Goal: Information Seeking & Learning: Check status

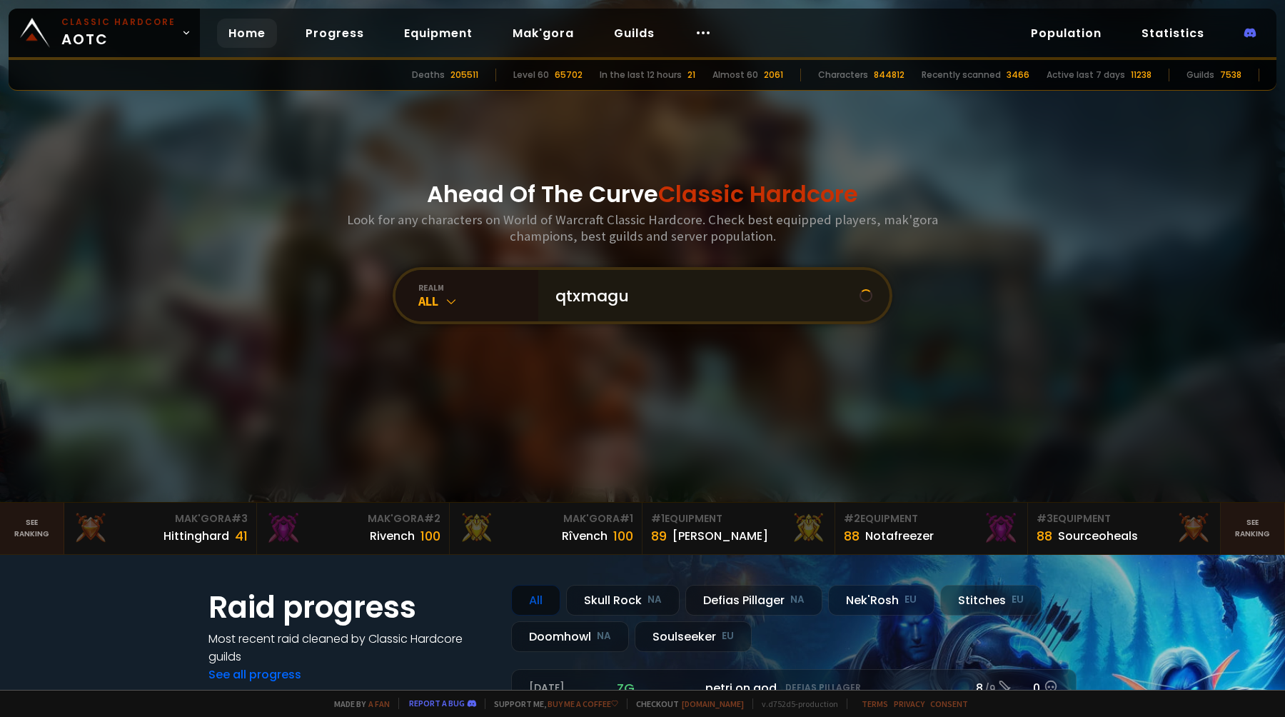
type input "qtxmagus"
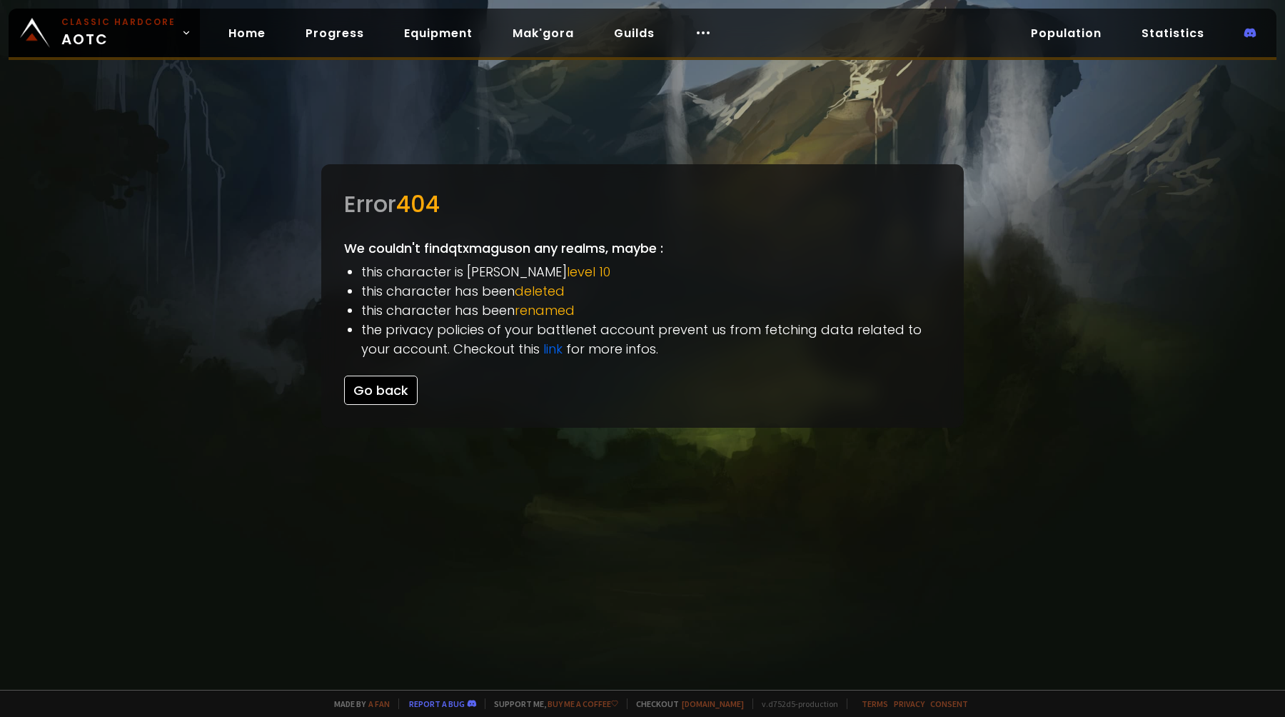
click at [394, 393] on button "Go back" at bounding box center [381, 390] width 74 height 29
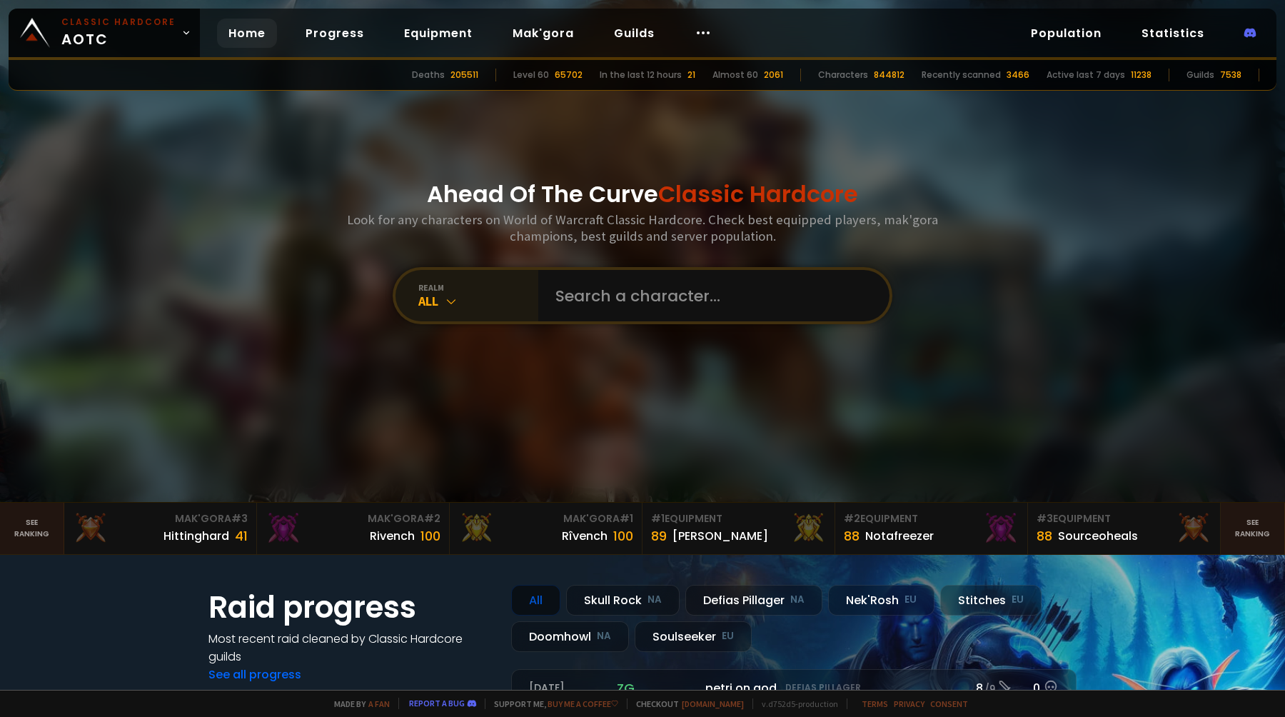
click at [429, 301] on div "All" at bounding box center [478, 301] width 120 height 16
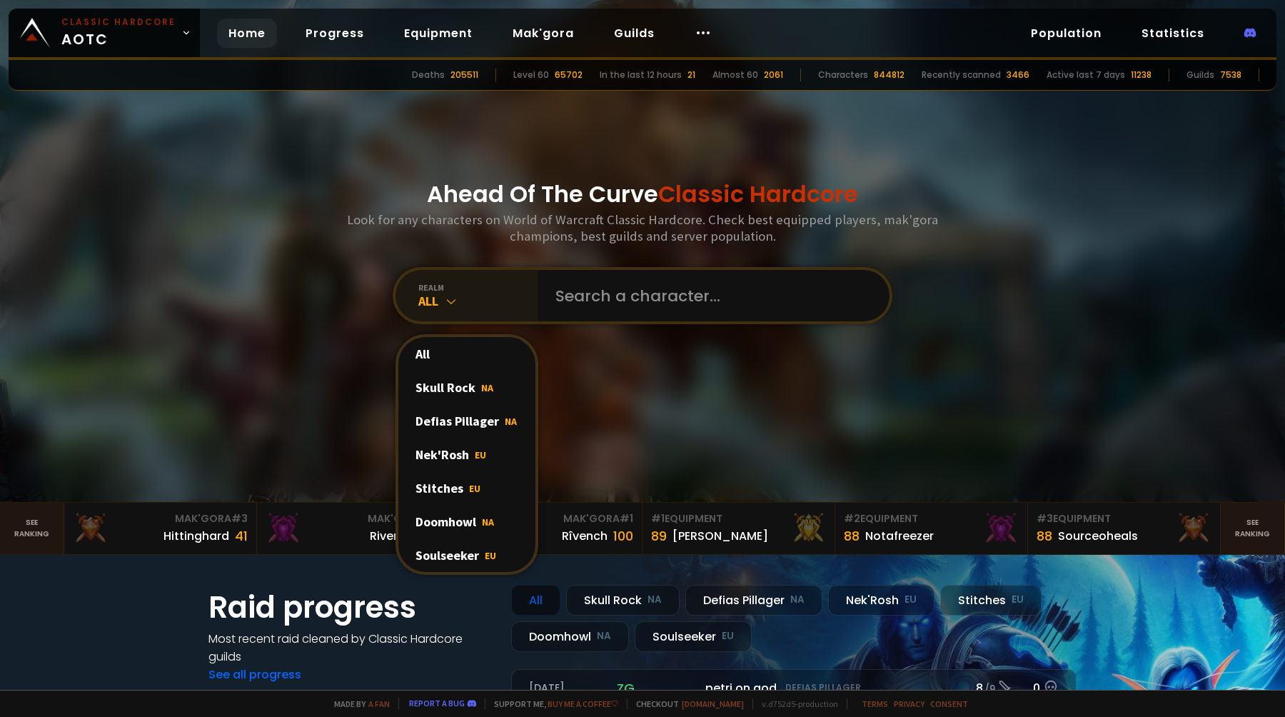
click at [455, 300] on div "All" at bounding box center [478, 301] width 120 height 16
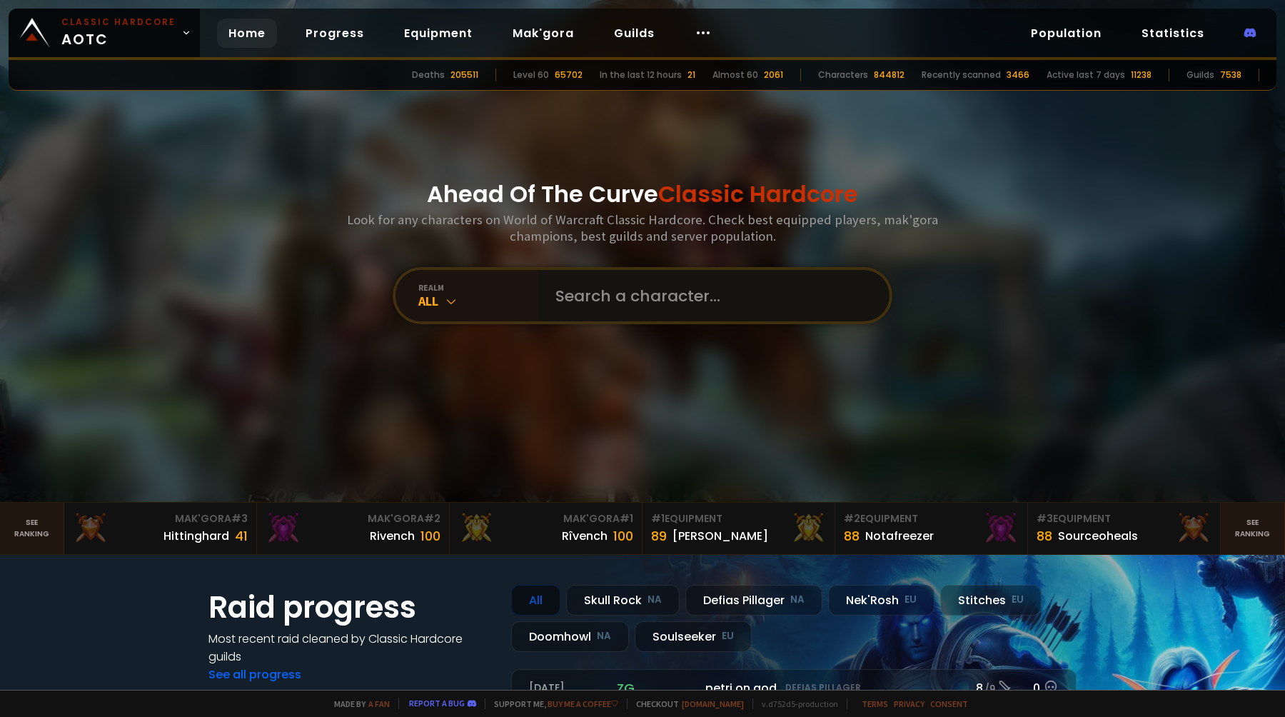
click at [625, 291] on input "text" at bounding box center [710, 295] width 326 height 51
type input "qtx"
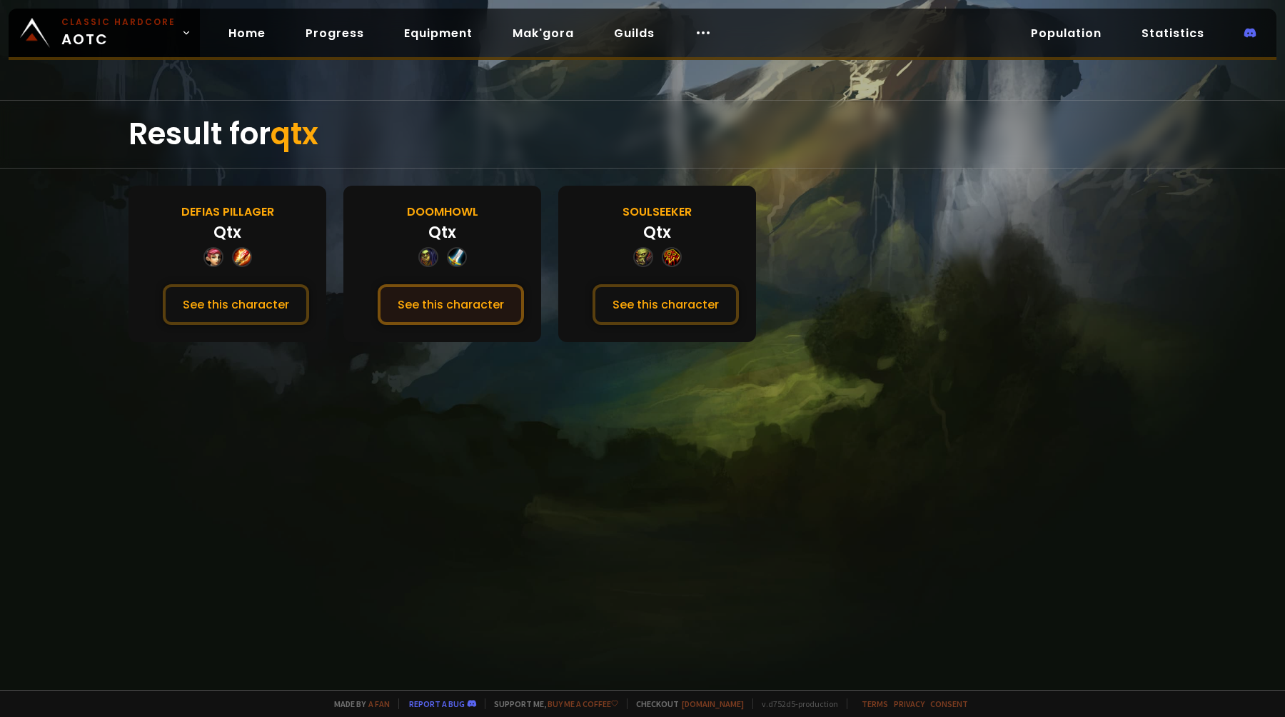
click at [474, 305] on button "See this character" at bounding box center [451, 304] width 146 height 41
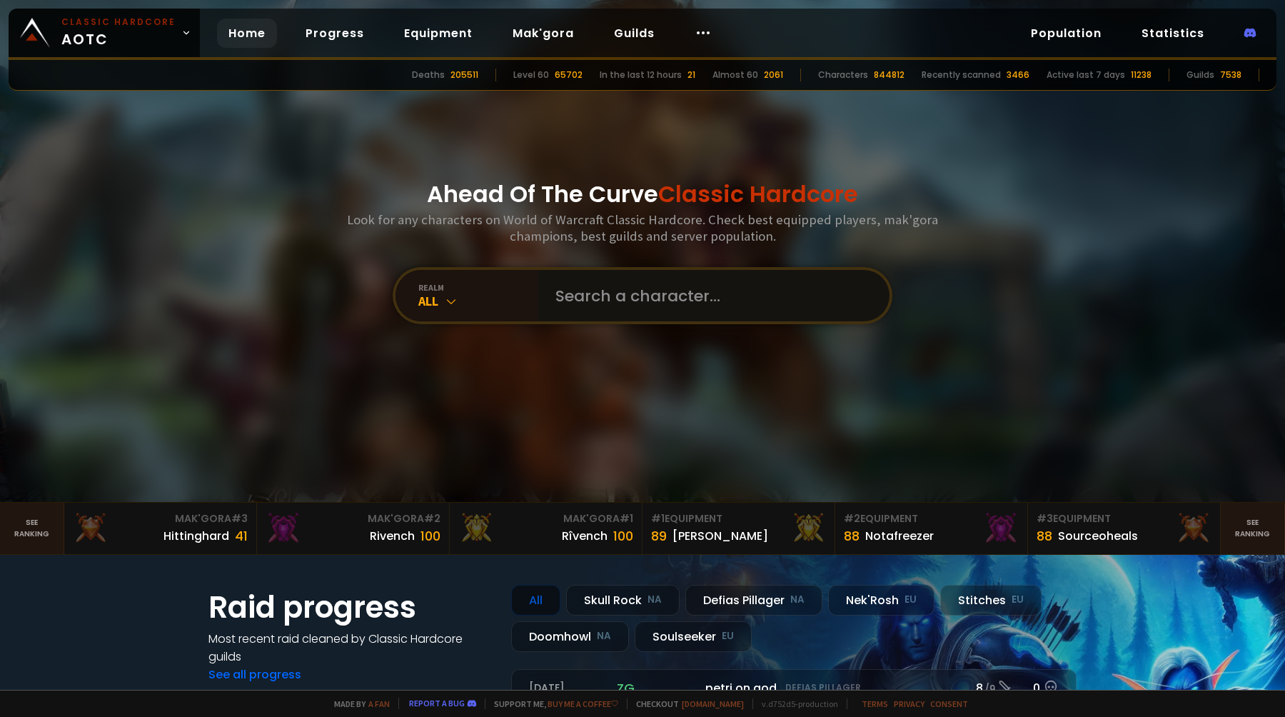
click at [556, 300] on input "text" at bounding box center [710, 295] width 326 height 51
type input "qtxmagus"
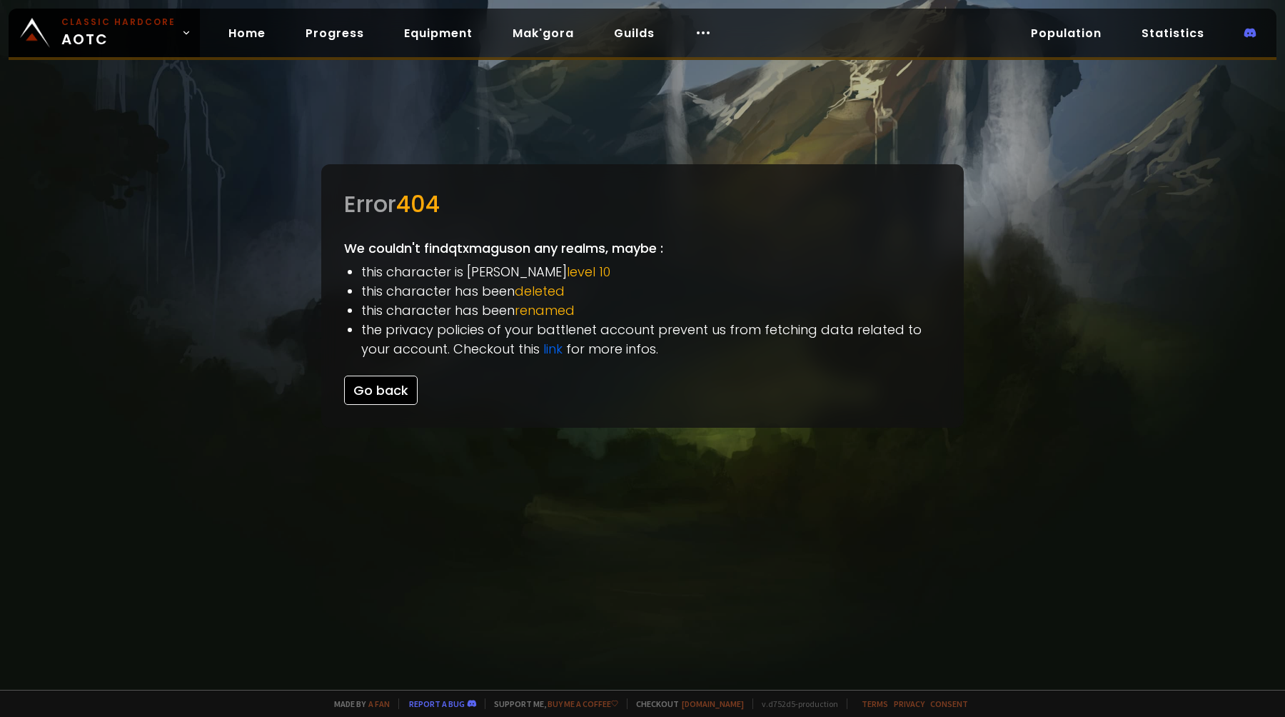
click at [403, 394] on button "Go back" at bounding box center [381, 390] width 74 height 29
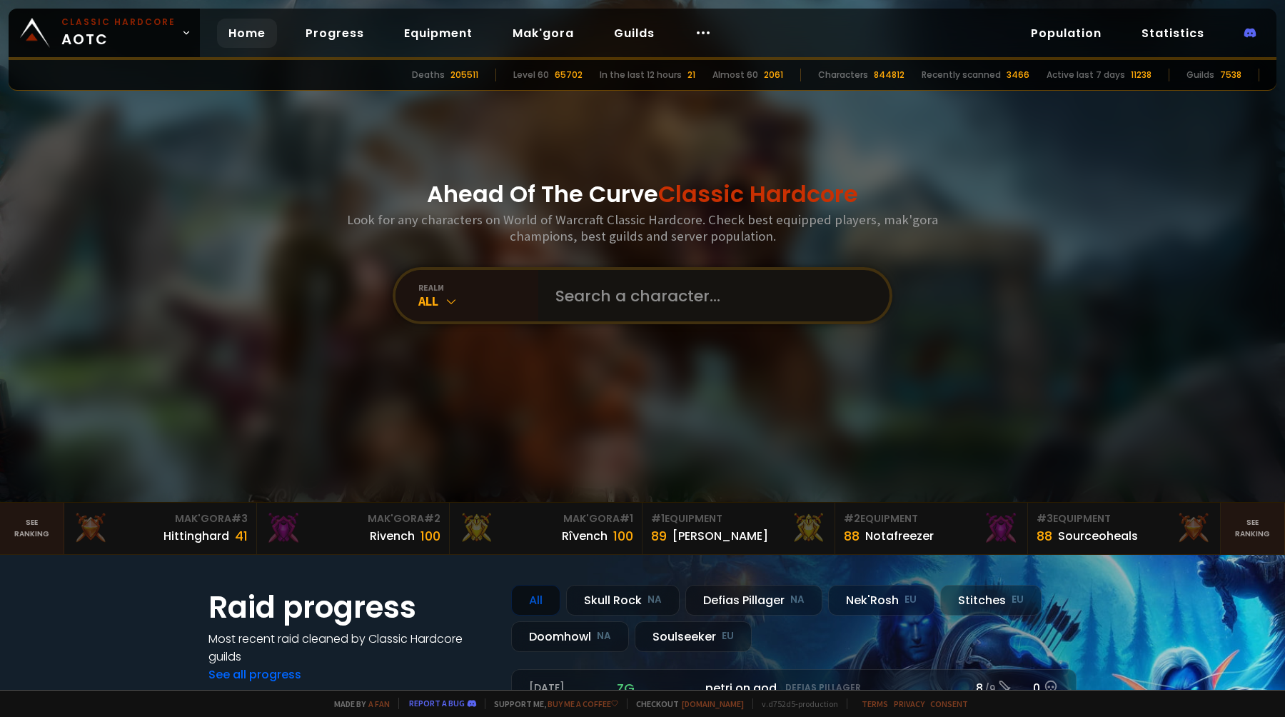
click at [582, 308] on input "text" at bounding box center [710, 295] width 326 height 51
type input "qtxmage"
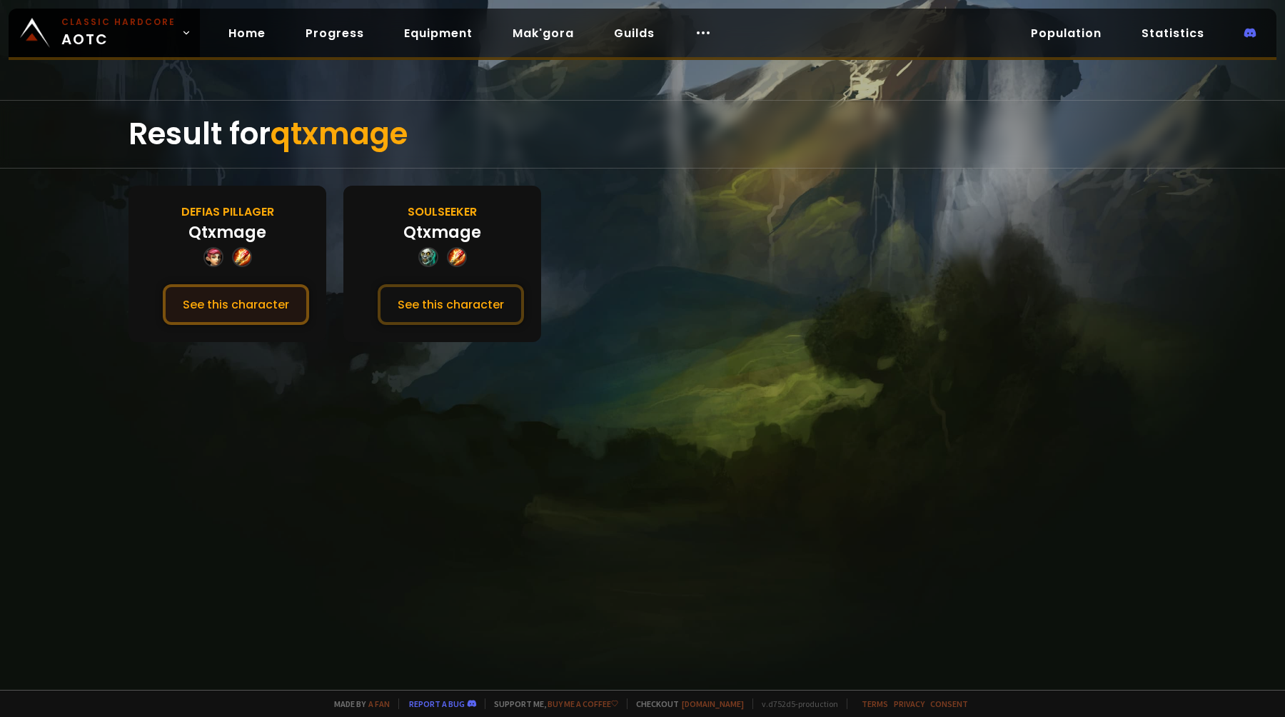
click at [251, 303] on button "See this character" at bounding box center [236, 304] width 146 height 41
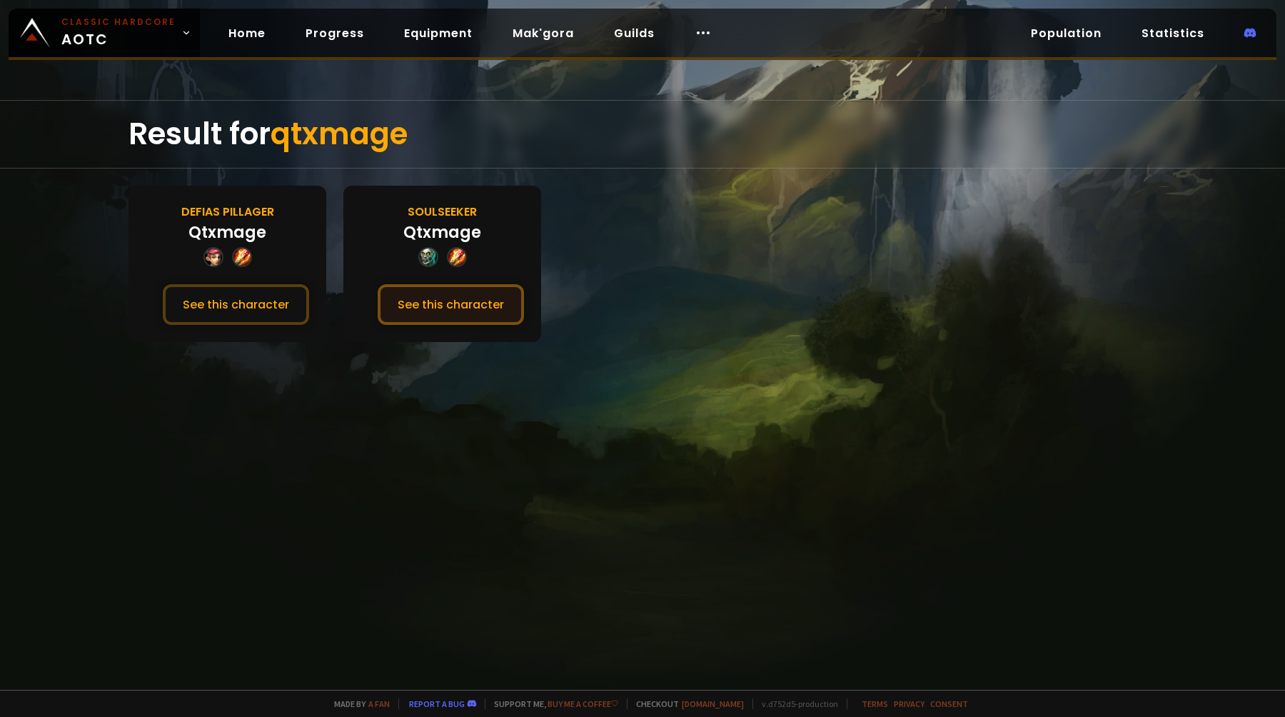
click at [498, 298] on button "See this character" at bounding box center [451, 304] width 146 height 41
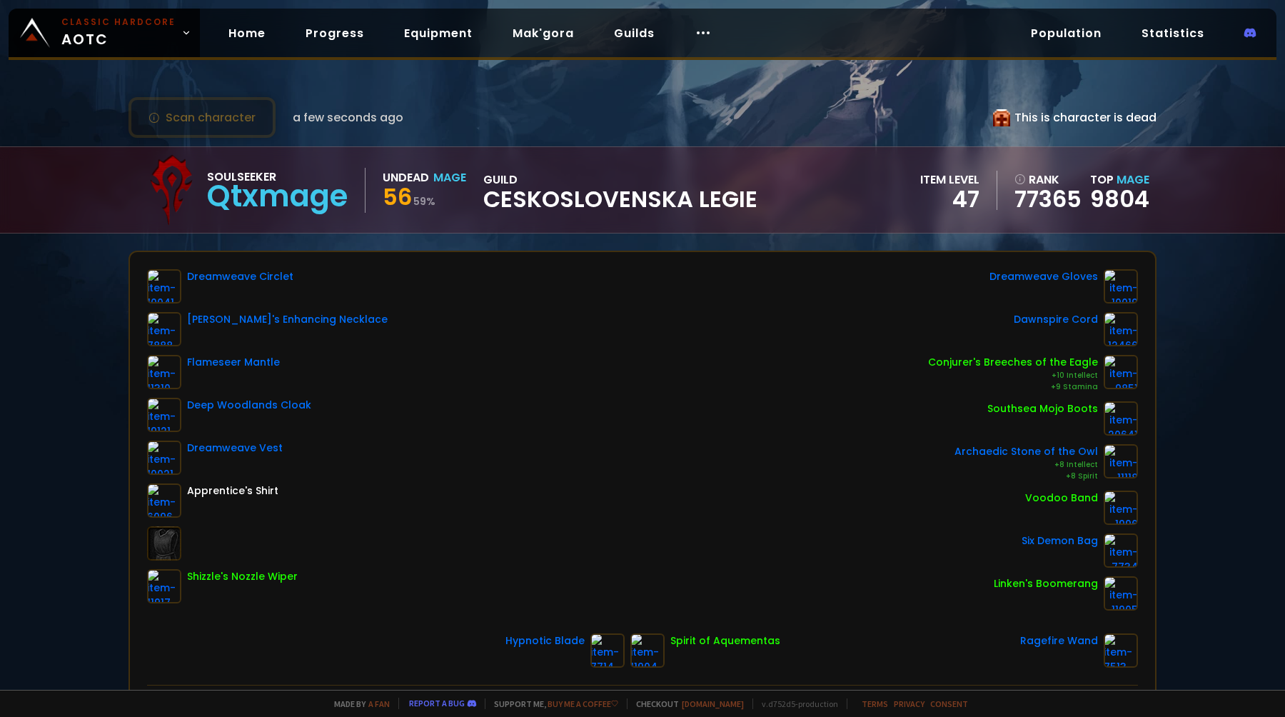
scroll to position [14, 0]
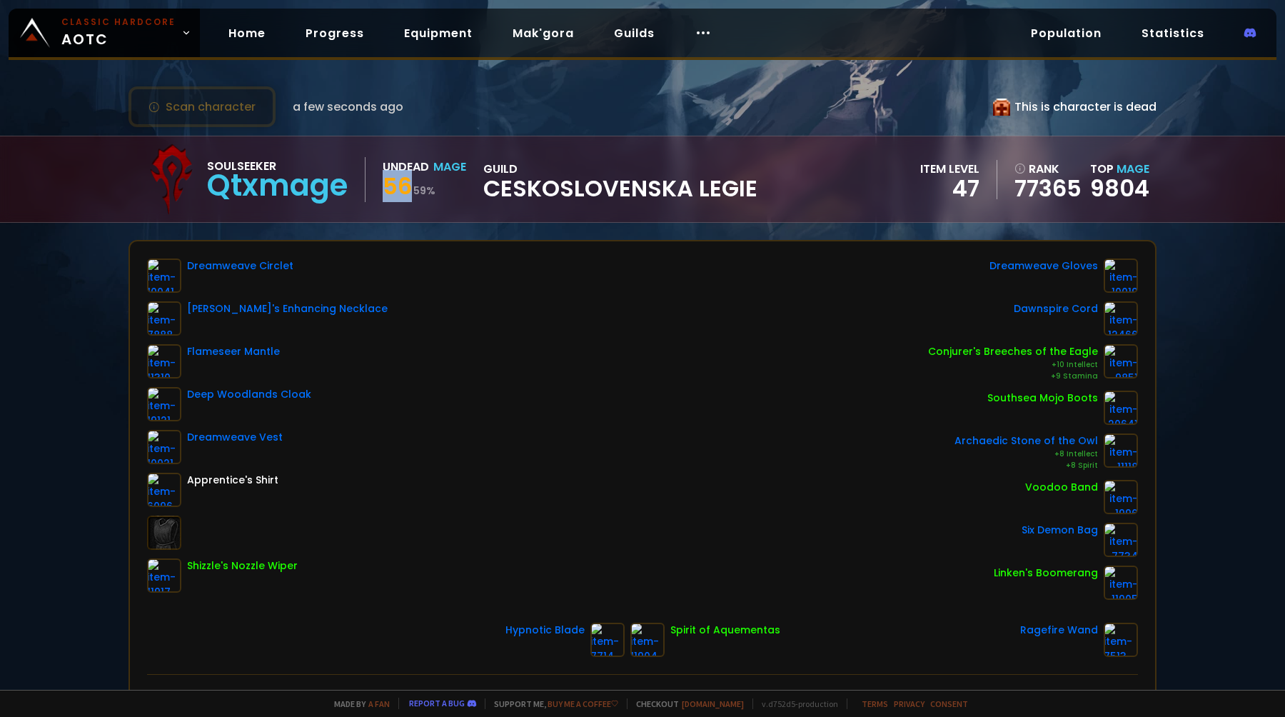
drag, startPoint x: 402, startPoint y: 186, endPoint x: 379, endPoint y: 186, distance: 22.8
click at [381, 184] on div "Soulseeker Qtxmage Undead Mage 56 59 % guild Ceskoslovenska Legie" at bounding box center [447, 179] width 622 height 71
click at [443, 211] on div "Soulseeker Qtxmage Undead Mage 56 59 % guild Ceskoslovenska Legie" at bounding box center [447, 179] width 622 height 71
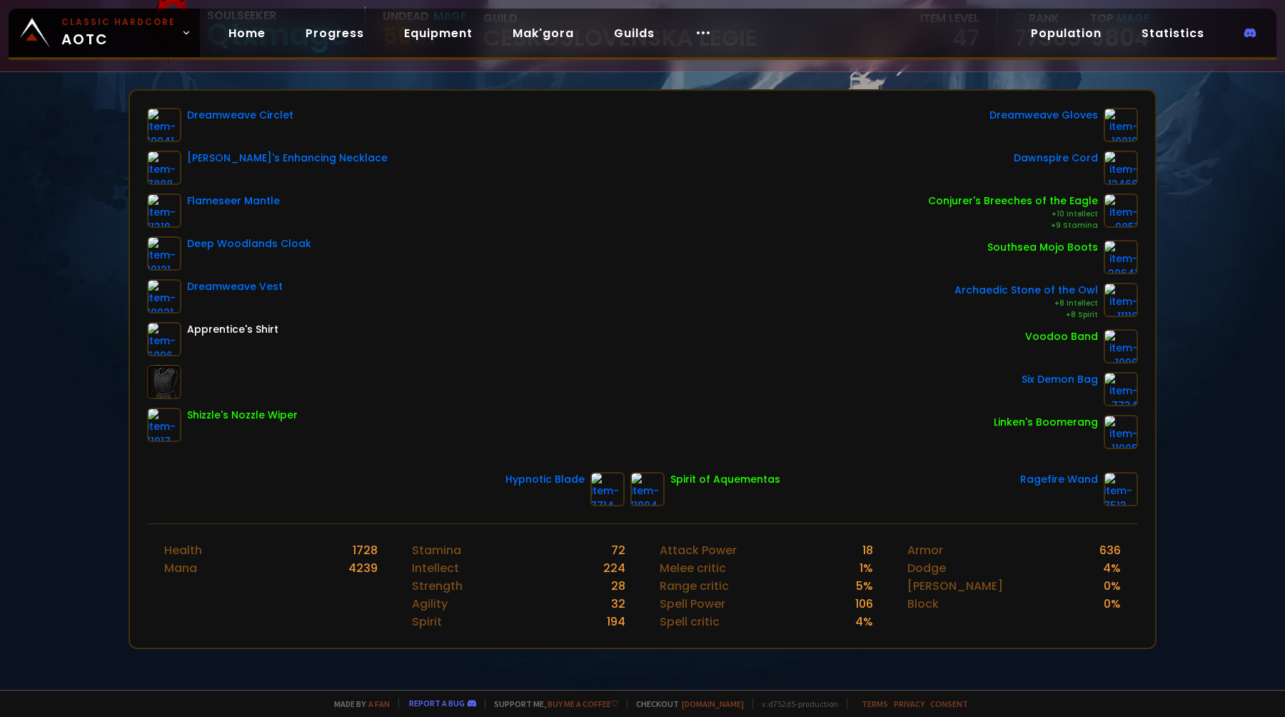
scroll to position [0, 0]
